Goal: Task Accomplishment & Management: Use online tool/utility

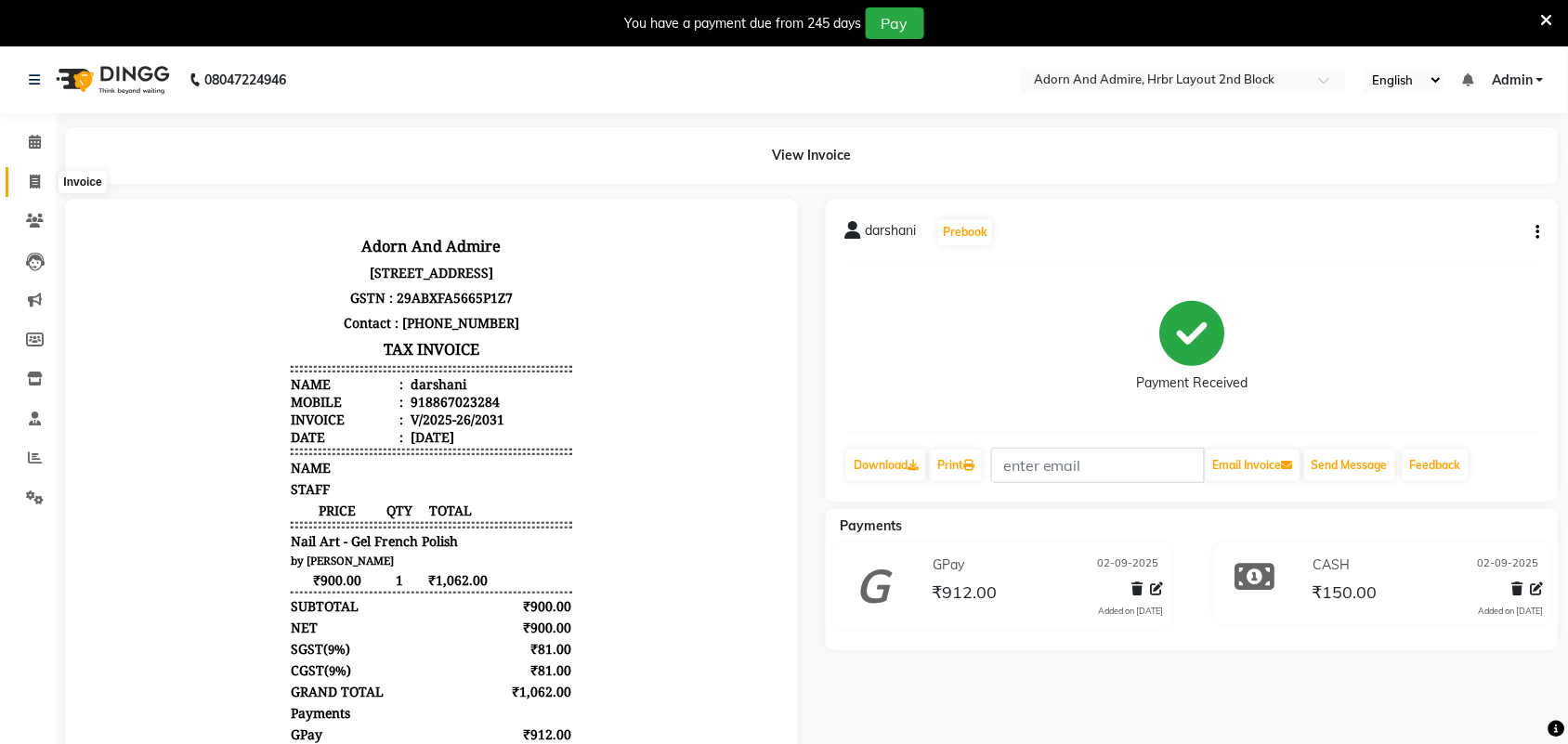
click at [35, 181] on icon at bounding box center [35, 181] width 10 height 14
select select "service"
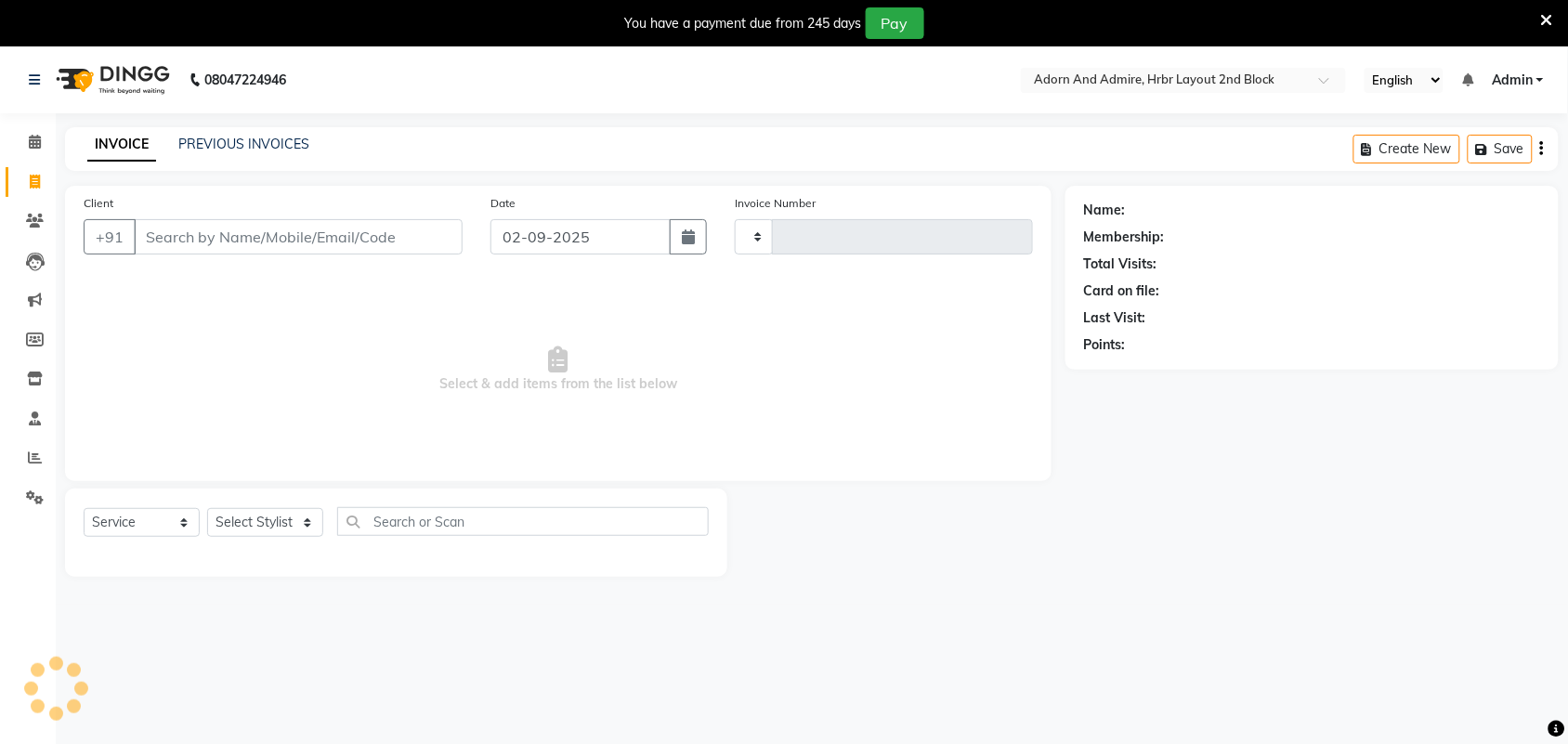
scroll to position [46, 0]
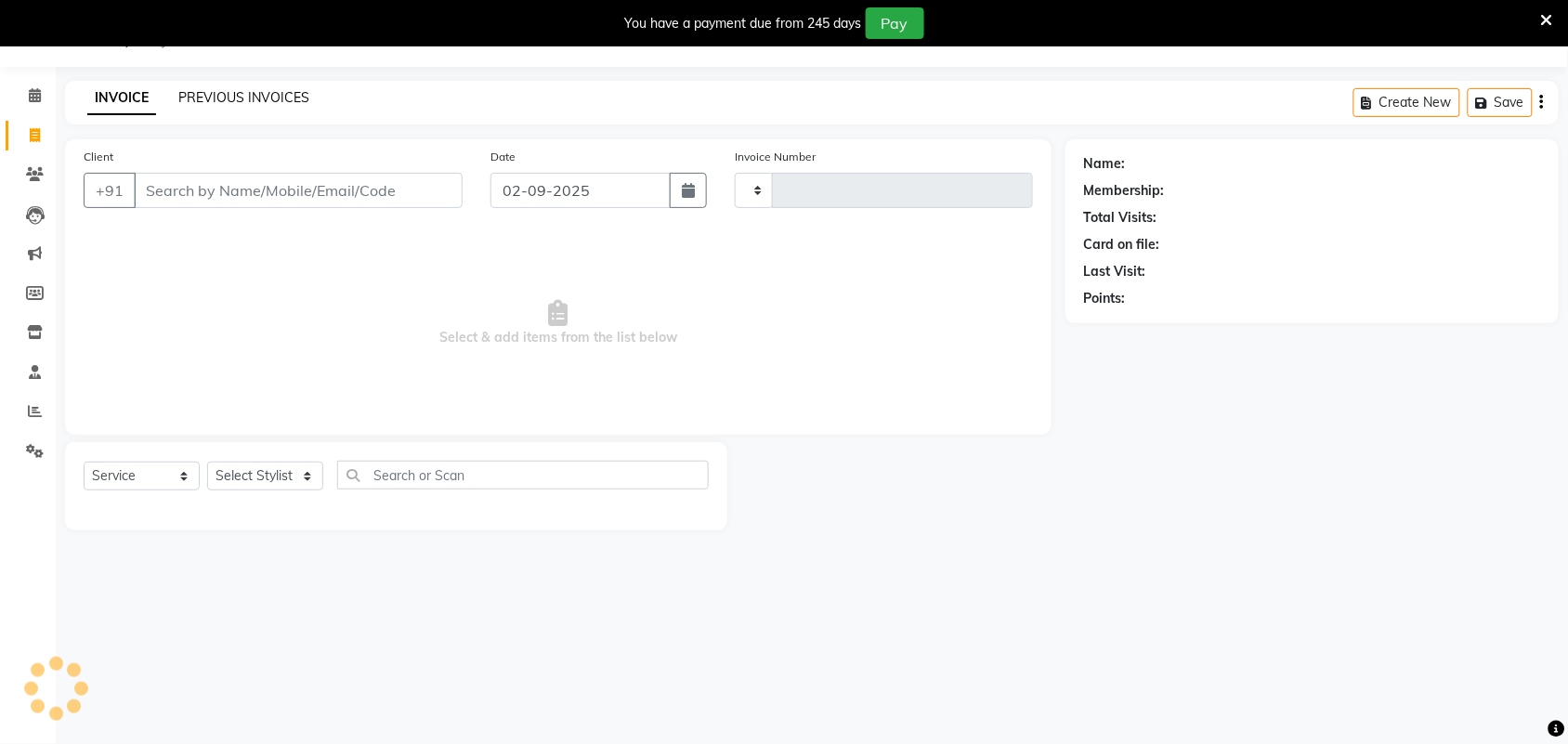
click at [223, 90] on link "PREVIOUS INVOICES" at bounding box center [243, 98] width 131 height 17
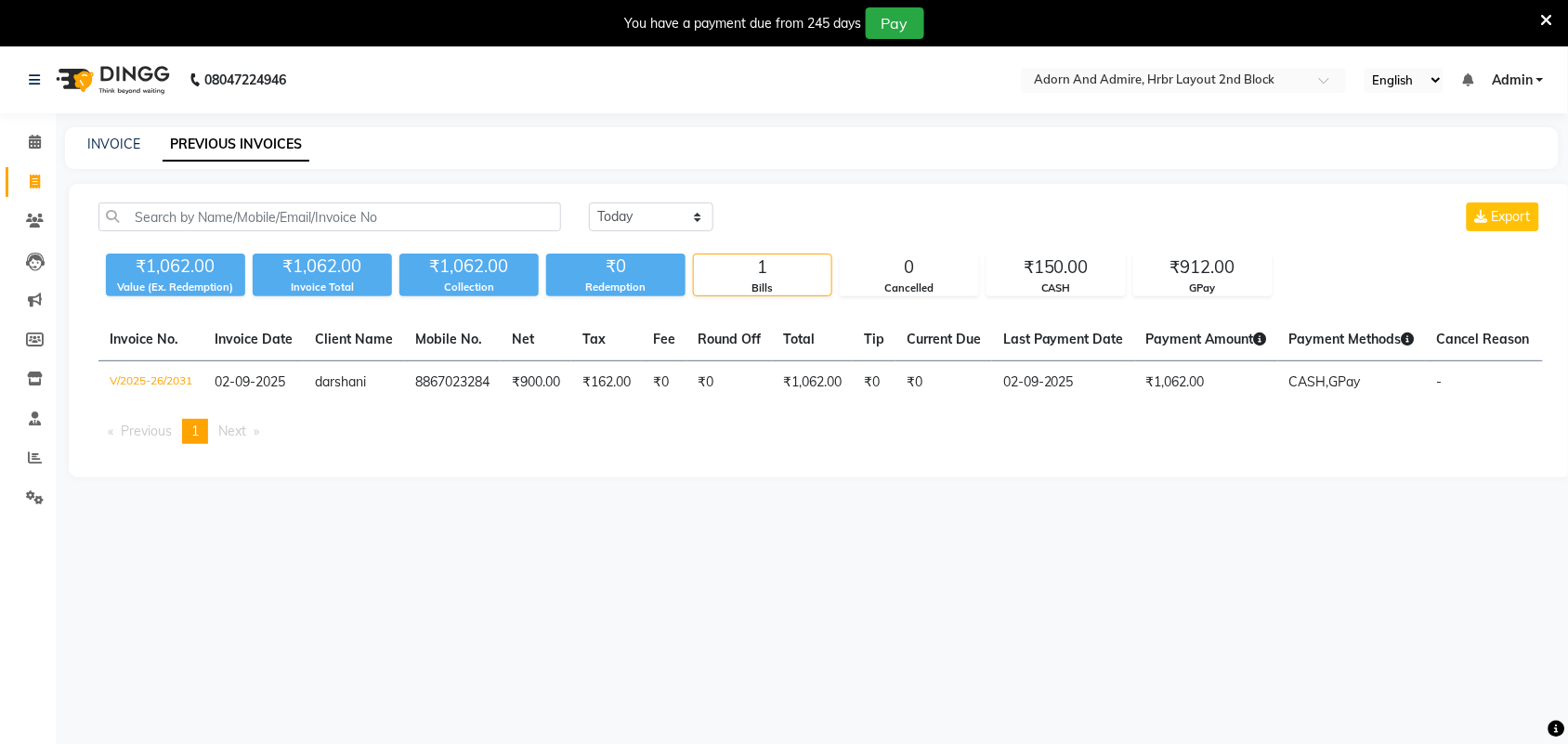
click at [19, 184] on span at bounding box center [35, 182] width 32 height 22
select select "service"
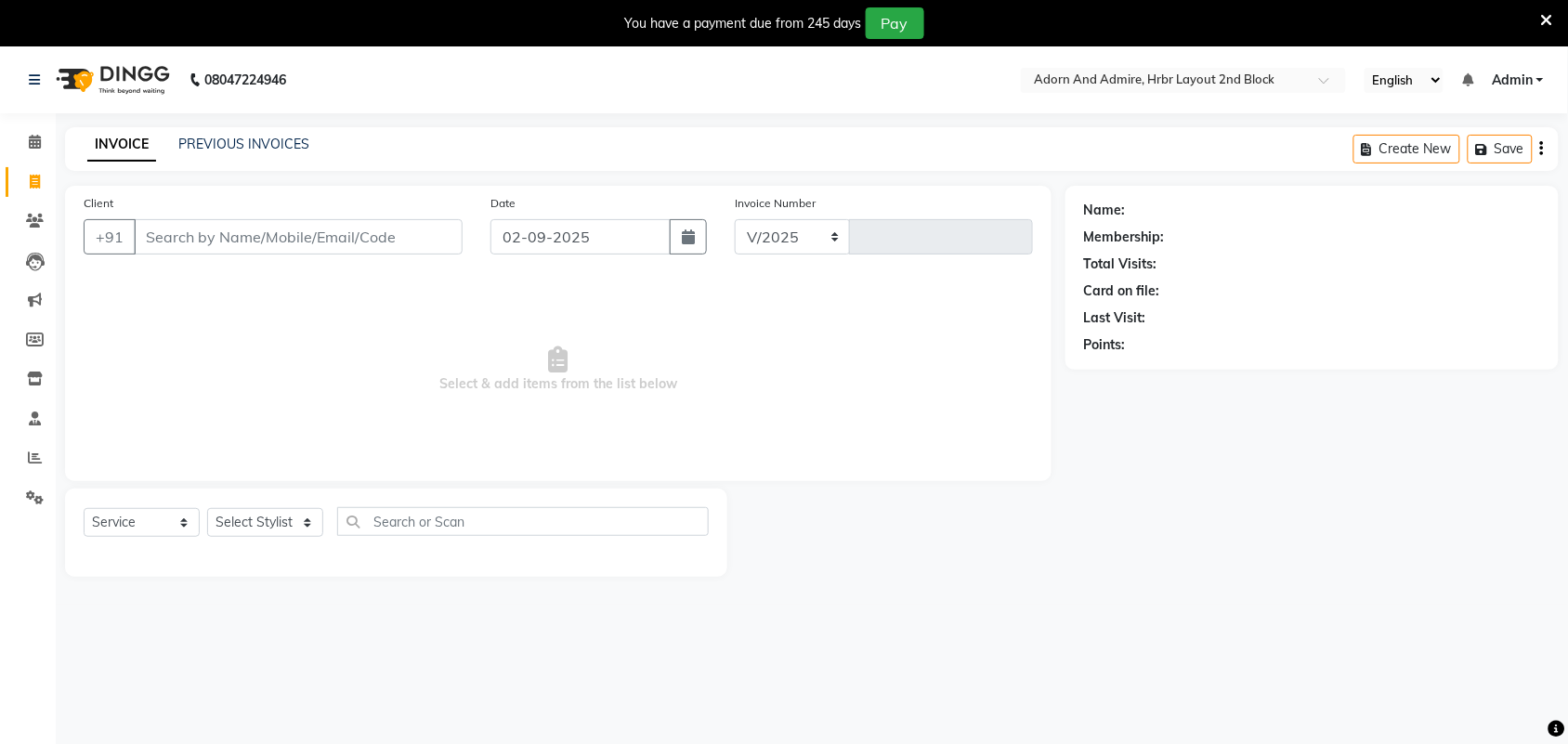
select select "7203"
type input "2032"
